Goal: Information Seeking & Learning: Learn about a topic

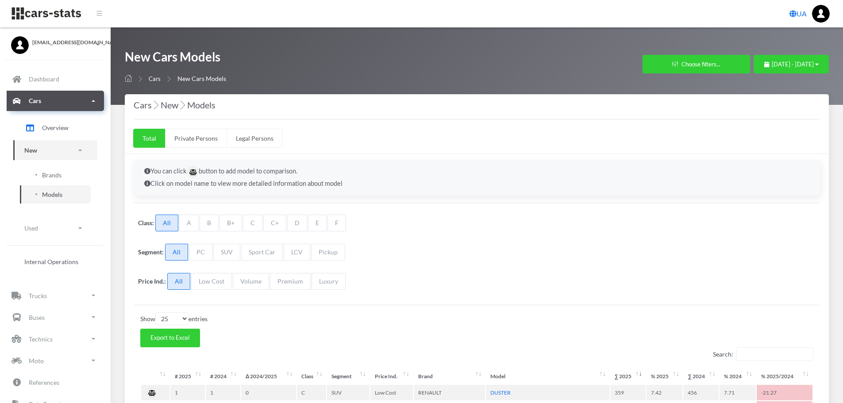
select select "25"
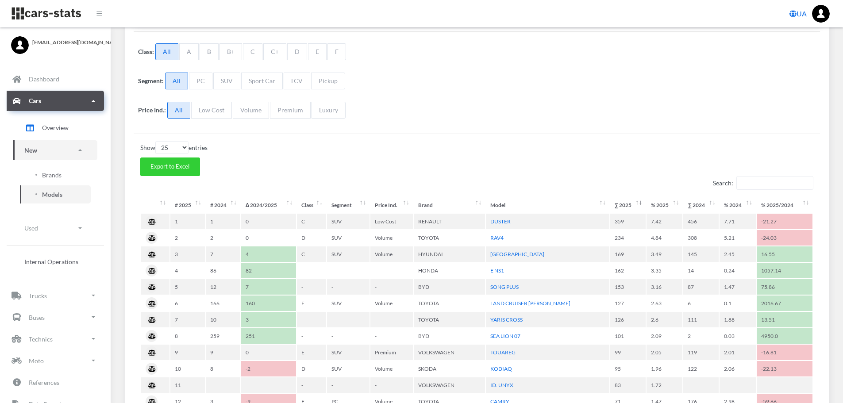
scroll to position [177, 0]
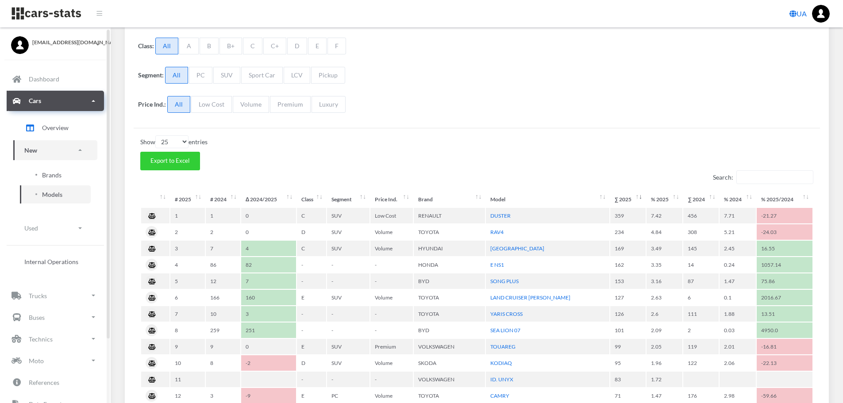
click at [63, 174] on link "Brands" at bounding box center [55, 175] width 71 height 18
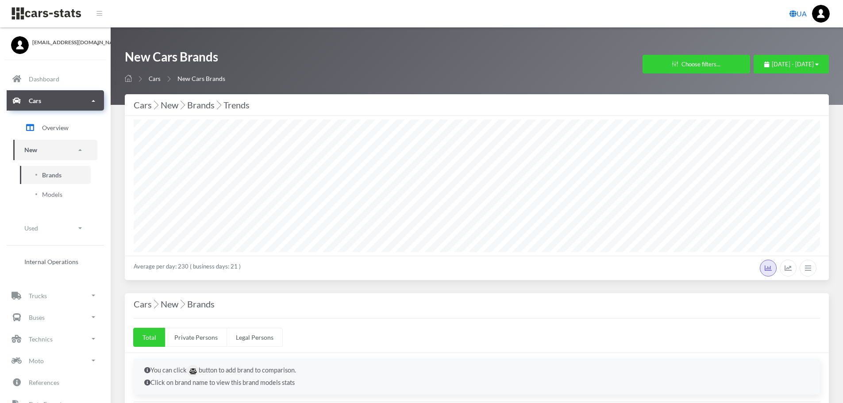
select select "25"
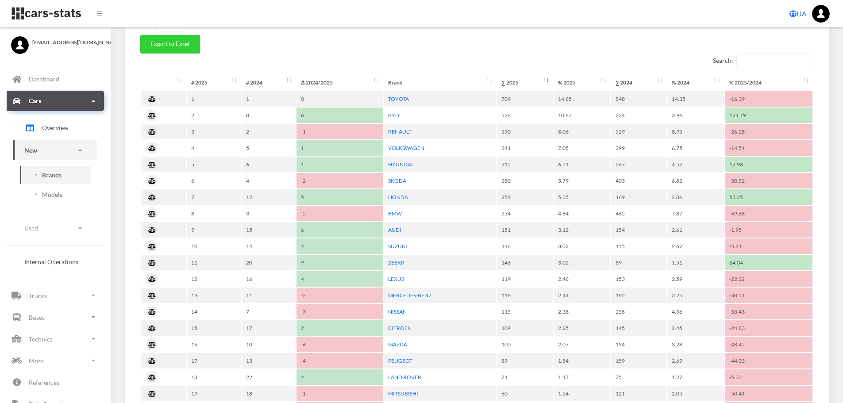
scroll to position [398, 0]
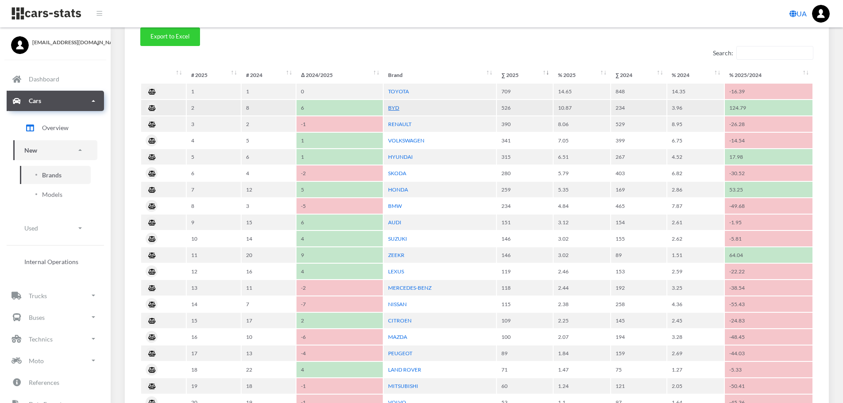
click at [392, 110] on link "BYD" at bounding box center [393, 107] width 11 height 7
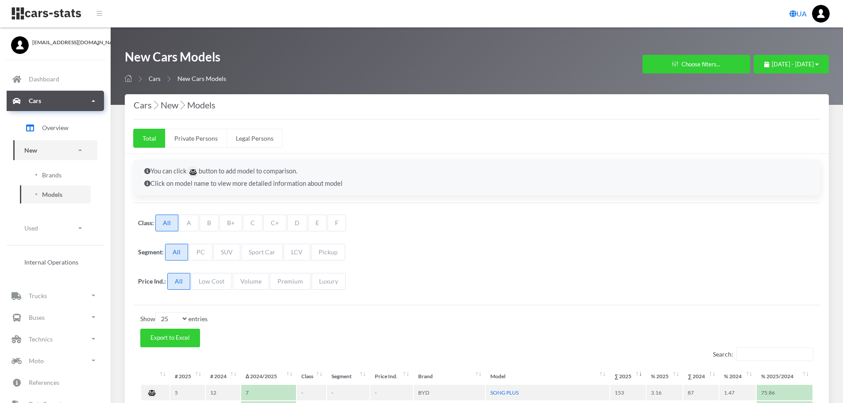
select select "25"
select select "BYD"
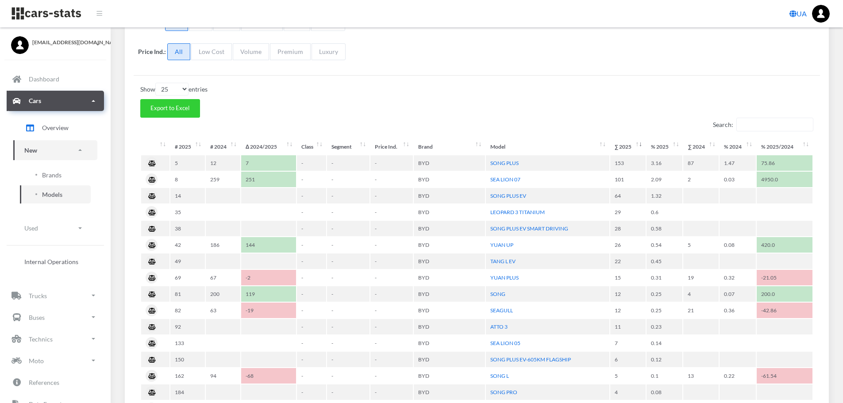
scroll to position [8, 0]
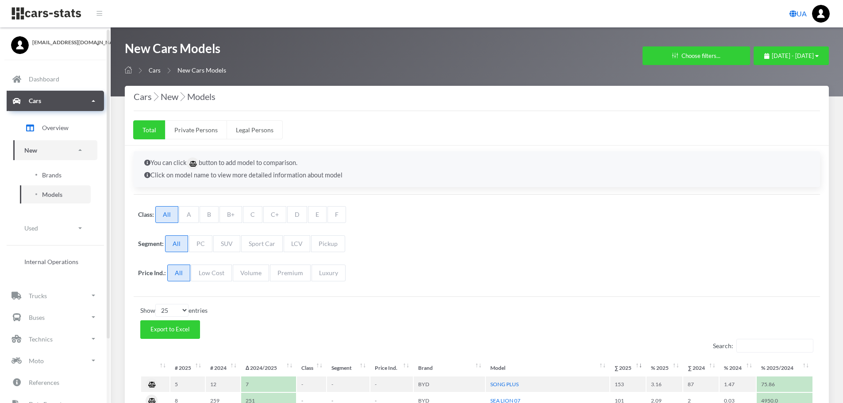
click at [54, 181] on link "Brands" at bounding box center [55, 175] width 71 height 18
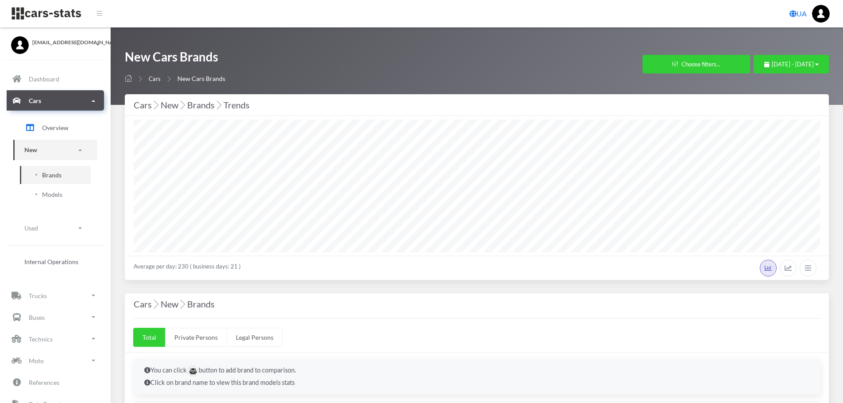
select select "25"
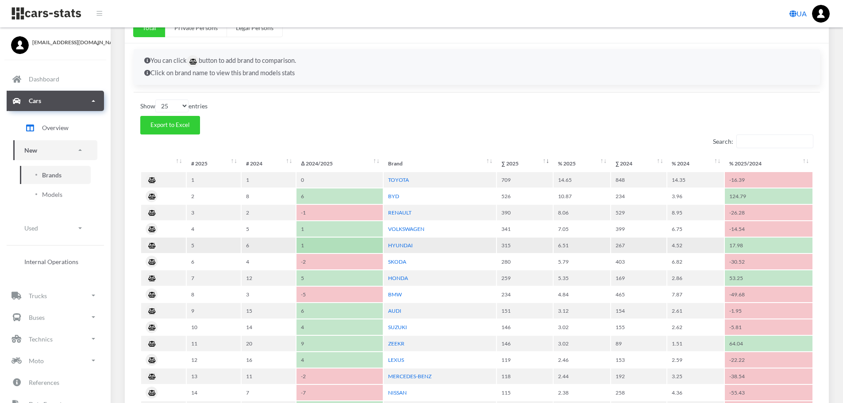
scroll to position [354, 0]
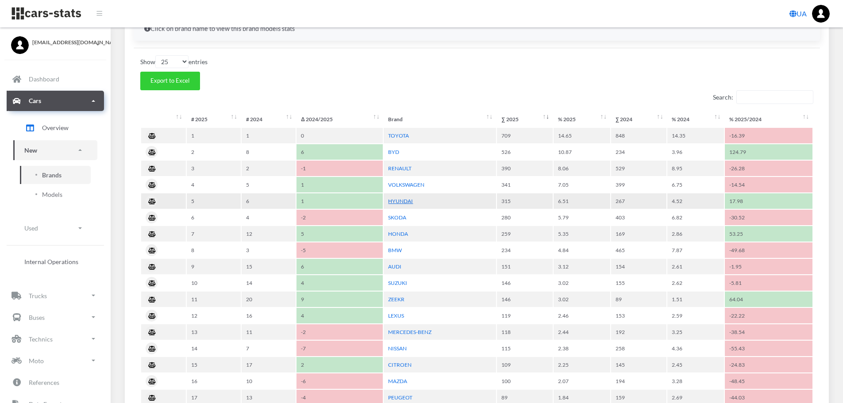
click at [405, 203] on link "HYUNDAI" at bounding box center [400, 201] width 25 height 7
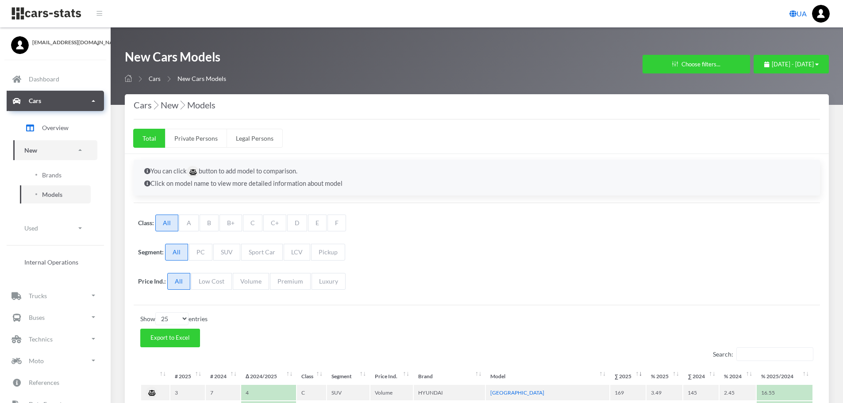
select select "25"
select select "HYUNDAI"
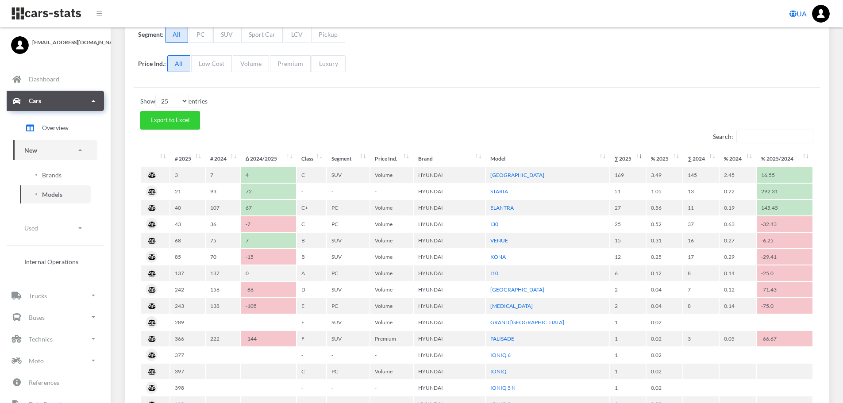
scroll to position [221, 0]
